Goal: Task Accomplishment & Management: Use online tool/utility

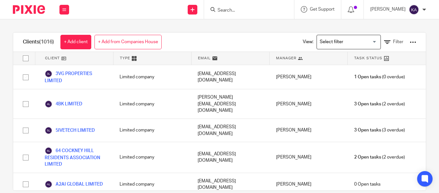
scroll to position [20737, 0]
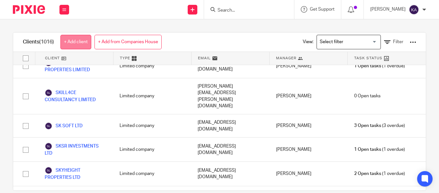
click at [90, 45] on link "+ Add client" at bounding box center [75, 42] width 31 height 14
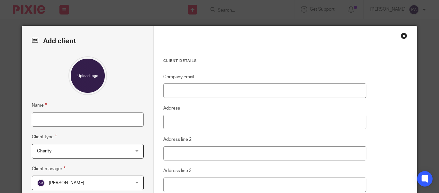
click at [405, 37] on div "Client details Company email Address Address line 2 Address line 3 City State P…" at bounding box center [285, 163] width 263 height 274
click at [404, 36] on div "Close this dialog window" at bounding box center [404, 35] width 6 height 6
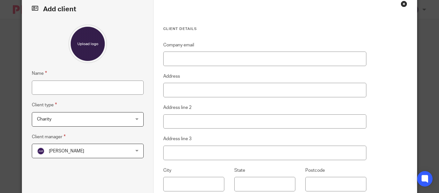
scroll to position [129, 0]
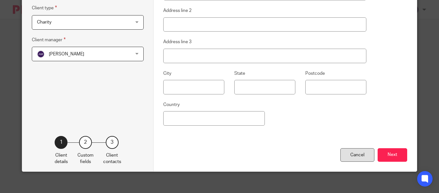
click at [360, 156] on div "Cancel" at bounding box center [358, 155] width 34 height 14
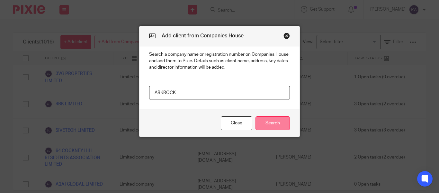
type input "ARKROCK"
click at [259, 119] on button "Search" at bounding box center [273, 123] width 34 height 14
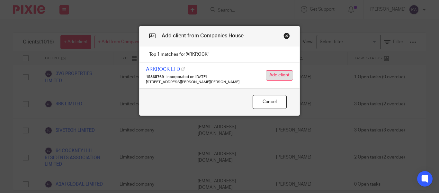
click at [276, 71] on button "Add client" at bounding box center [279, 75] width 27 height 10
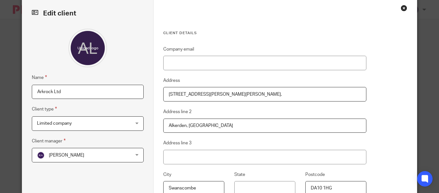
scroll to position [64, 0]
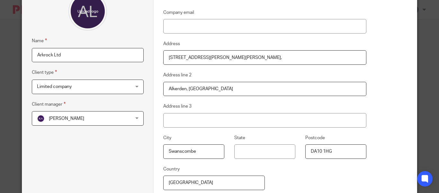
click at [65, 52] on input "Arkrock Ltd" at bounding box center [88, 55] width 112 height 14
paste input "RKROCK LTD"
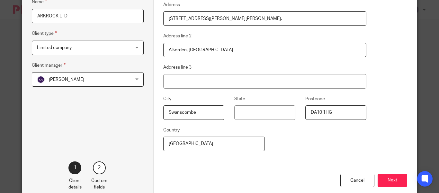
scroll to position [69, 0]
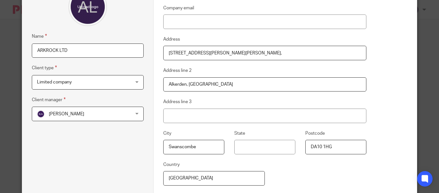
type input "ARKROCK LTD"
drag, startPoint x: 200, startPoint y: 27, endPoint x: 131, endPoint y: 26, distance: 69.2
click at [173, 26] on input "Company email" at bounding box center [264, 21] width 203 height 14
paste input "[EMAIL_ADDRESS][DOMAIN_NAME]"
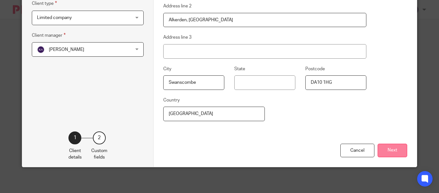
type input "[EMAIL_ADDRESS][DOMAIN_NAME]"
click at [396, 144] on button "Next" at bounding box center [393, 150] width 30 height 14
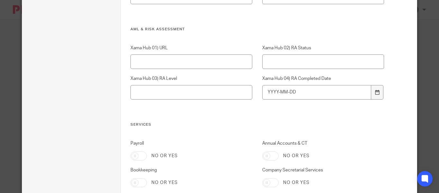
scroll to position [661, 0]
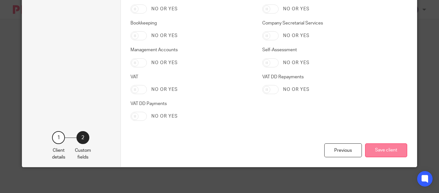
click at [372, 152] on button "Save client" at bounding box center [386, 150] width 42 height 14
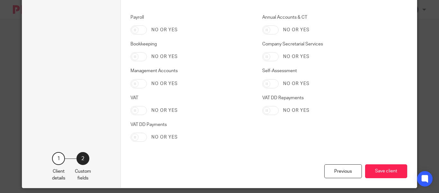
scroll to position [596, 0]
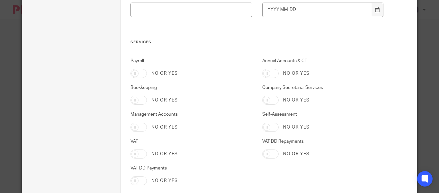
click at [270, 73] on input "Annual Accounts & CT" at bounding box center [271, 73] width 16 height 9
checkbox input "true"
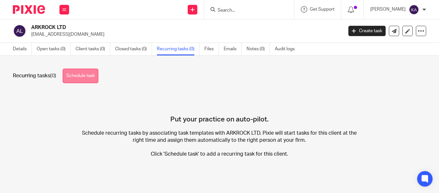
click at [87, 78] on link "Schedule task" at bounding box center [81, 76] width 36 height 14
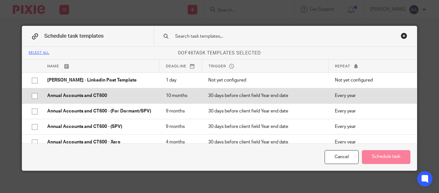
click at [95, 101] on td "Annual Accounts and CT600" at bounding box center [100, 95] width 118 height 15
checkbox input "true"
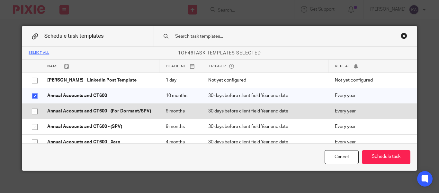
click at [102, 109] on p "Annual Accounts and CT600 - (For Dormant/SPV)" at bounding box center [100, 111] width 106 height 6
checkbox input "true"
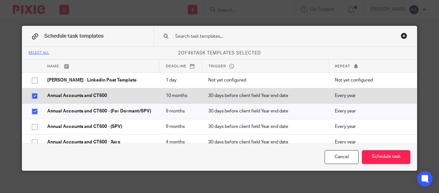
click at [93, 97] on p "Annual Accounts and CT600" at bounding box center [100, 95] width 106 height 6
checkbox input "false"
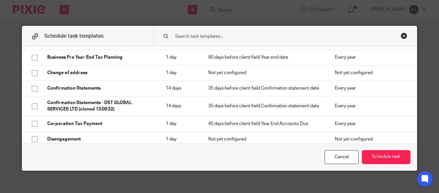
scroll to position [193, 0]
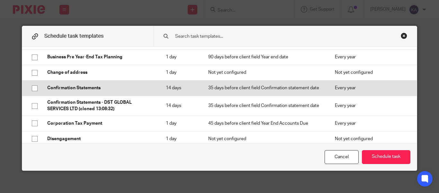
click at [80, 91] on p "Confirmation Statements" at bounding box center [100, 88] width 106 height 6
checkbox input "true"
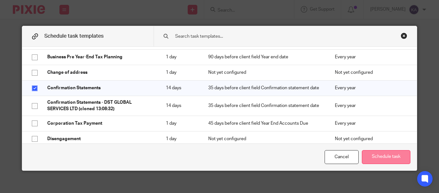
click at [385, 157] on button "Schedule task" at bounding box center [386, 157] width 49 height 14
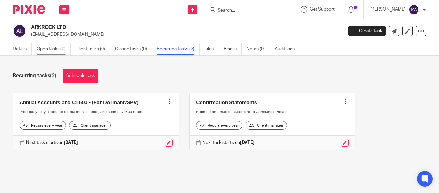
click at [60, 51] on link "Open tasks (0)" at bounding box center [54, 49] width 34 height 13
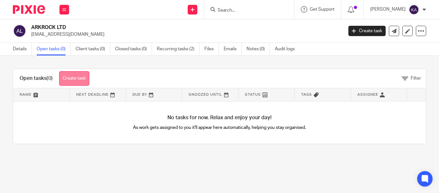
click at [76, 76] on link "Create task" at bounding box center [74, 78] width 30 height 14
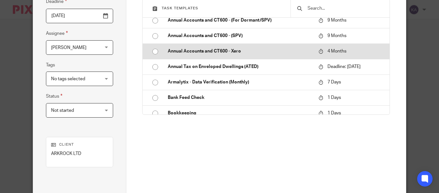
scroll to position [129, 0]
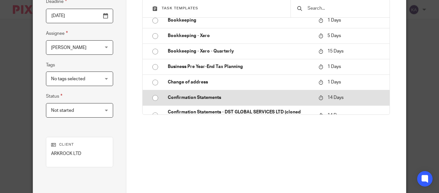
click at [178, 101] on p "Confirmation Statements" at bounding box center [240, 97] width 144 height 6
type input "[DATE]"
type input "Confirmation Statements"
checkbox input "false"
radio input "true"
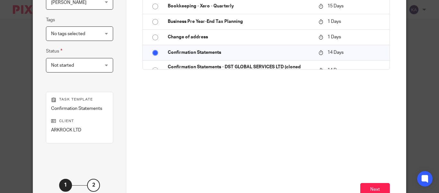
scroll to position [187, 0]
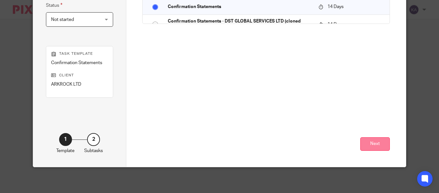
click at [366, 144] on button "Next" at bounding box center [376, 144] width 30 height 14
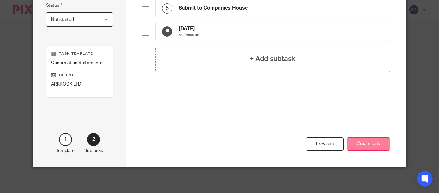
click at [381, 143] on button "Create task" at bounding box center [368, 144] width 43 height 14
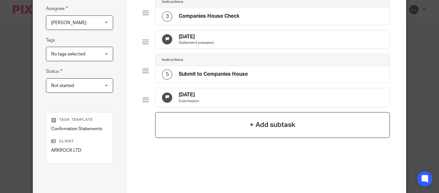
scroll to position [59, 0]
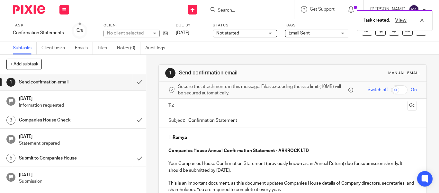
click at [212, 170] on p "Your Companies House Confirmation Statement (previously known as an Annual Retu…" at bounding box center [293, 166] width 249 height 13
click at [257, 170] on p "Your Companies House Confirmation Statement (previously known as an Annual Retu…" at bounding box center [293, 166] width 249 height 13
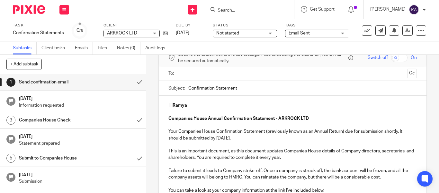
click at [355, 130] on p "Your Companies House Confirmation Statement (previously known as an Annual Retu…" at bounding box center [293, 134] width 249 height 13
drag, startPoint x: 348, startPoint y: 131, endPoint x: 351, endPoint y: 132, distance: 3.8
click at [351, 132] on p "Your Companies House Confirmation Statement (previously known as an Annual Retu…" at bounding box center [293, 134] width 249 height 13
click at [352, 132] on p "Your Companies House Confirmation Statement (previously known as an Annual Retu…" at bounding box center [293, 134] width 249 height 13
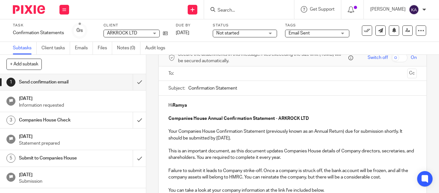
click at [347, 131] on p "Your Companies House Confirmation Statement (previously known as an Annual Retu…" at bounding box center [293, 134] width 249 height 13
drag, startPoint x: 260, startPoint y: 137, endPoint x: 157, endPoint y: 128, distance: 103.6
click at [354, 128] on p "Your Companies House Confirmation Statement (previously known as an Annual Retu…" at bounding box center [293, 134] width 249 height 13
click at [263, 131] on p "Your Companies House Confirmation Statement (previously known as an Annual Retu…" at bounding box center [293, 134] width 249 height 13
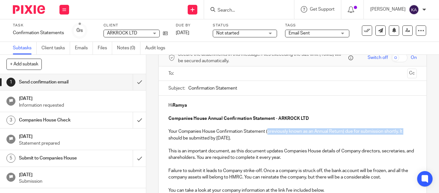
drag, startPoint x: 266, startPoint y: 133, endPoint x: 407, endPoint y: 130, distance: 140.6
click at [407, 130] on p "Your Companies House Confirmation Statement (previously known as an Annual Retu…" at bounding box center [293, 134] width 249 height 13
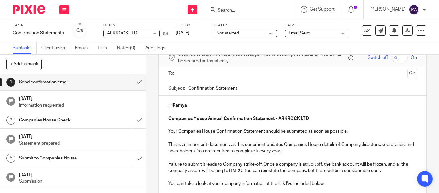
click at [219, 112] on p at bounding box center [293, 111] width 249 height 6
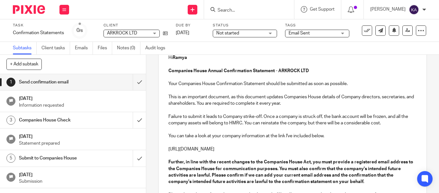
scroll to position [80, 0]
click at [204, 123] on p "Failure to submit it leads to Company strike-off. Once a company is struck off,…" at bounding box center [293, 119] width 249 height 13
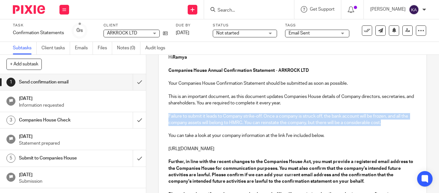
click at [204, 123] on p "Failure to submit it leads to Company strike-off. Once a company is struck off,…" at bounding box center [293, 119] width 249 height 13
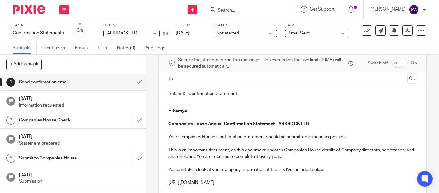
scroll to position [0, 0]
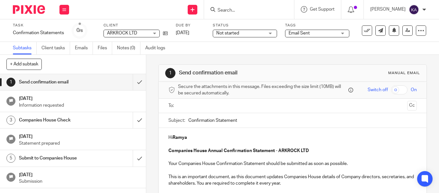
click at [204, 135] on p "Hi [PERSON_NAME]" at bounding box center [293, 137] width 249 height 6
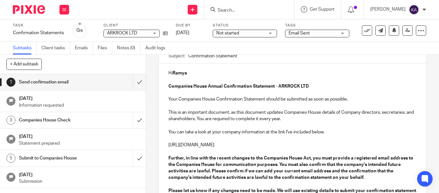
click at [189, 103] on p at bounding box center [293, 106] width 249 height 6
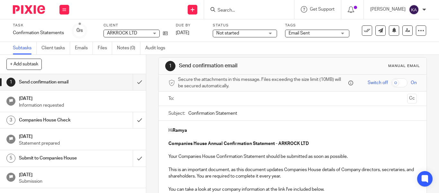
scroll to position [0, 0]
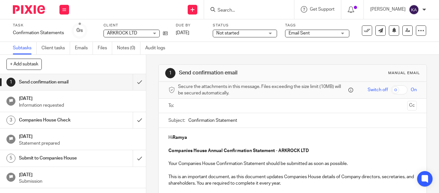
click at [200, 102] on input "text" at bounding box center [292, 105] width 224 height 7
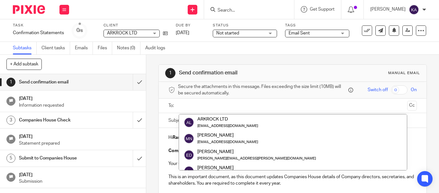
paste input "[EMAIL_ADDRESS][DOMAIN_NAME]"
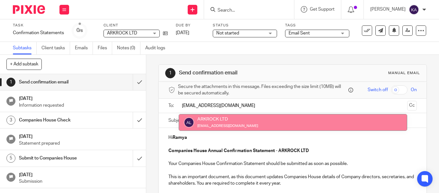
type input "[EMAIL_ADDRESS][DOMAIN_NAME]"
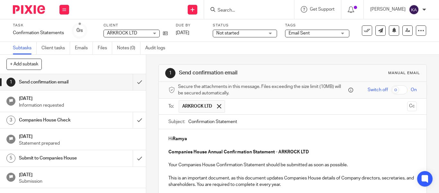
click at [408, 107] on button "Cc" at bounding box center [413, 106] width 10 height 10
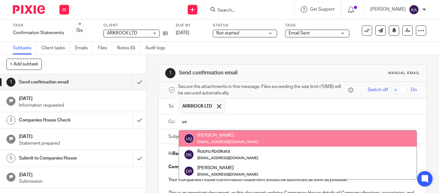
type input "us"
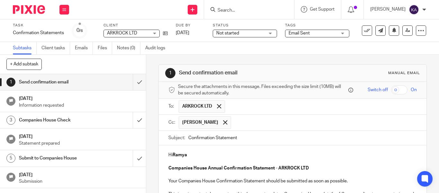
click at [244, 125] on input "text" at bounding box center [325, 122] width 180 height 13
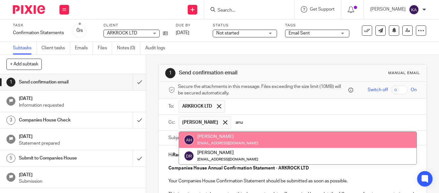
type input "anu"
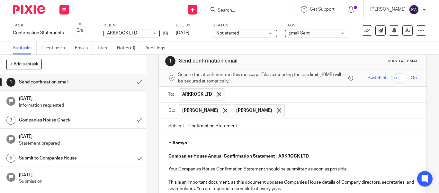
scroll to position [32, 0]
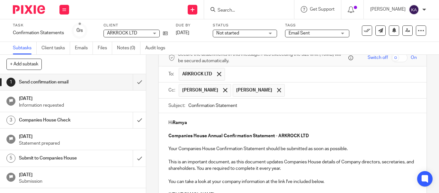
click at [257, 109] on input "Confirmation Statement" at bounding box center [303, 105] width 229 height 14
paste input "ARKROCK LTD"
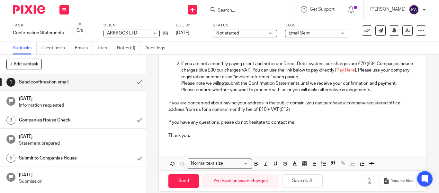
scroll to position [263, 0]
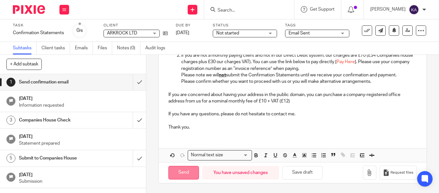
type input "Confirmation Statement - ARKROCK LTD"
click at [177, 176] on input "Send" at bounding box center [184, 173] width 31 height 14
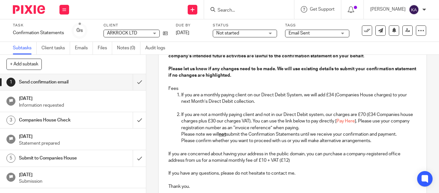
scroll to position [134, 0]
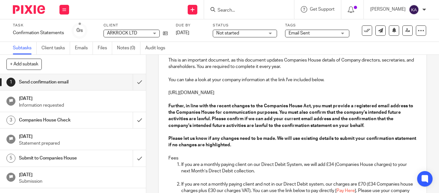
type input "Sent"
